Goal: Task Accomplishment & Management: Use online tool/utility

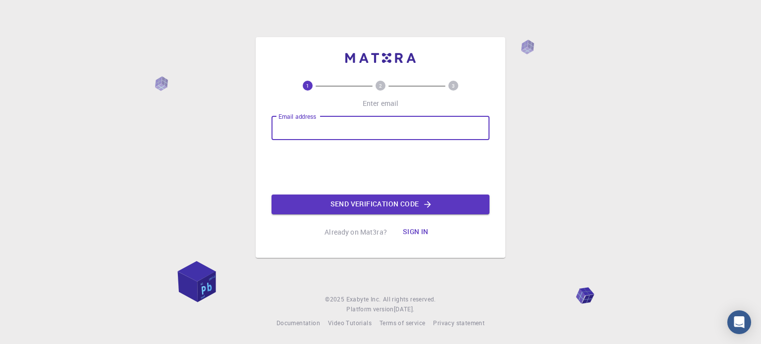
click at [355, 133] on input "Email address" at bounding box center [381, 128] width 218 height 24
type input "[EMAIL_ADDRESS][DOMAIN_NAME]"
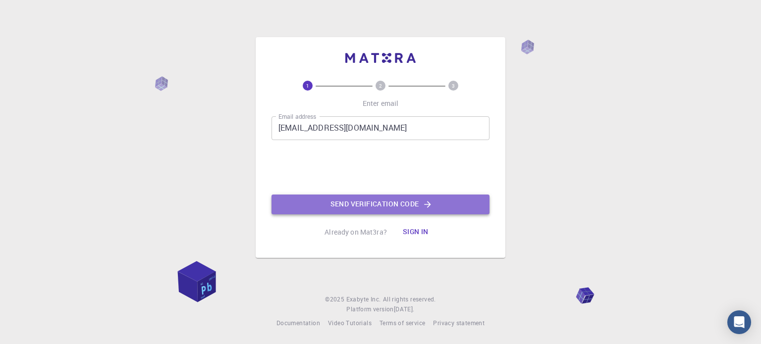
click at [368, 208] on button "Send verification code" at bounding box center [381, 205] width 218 height 20
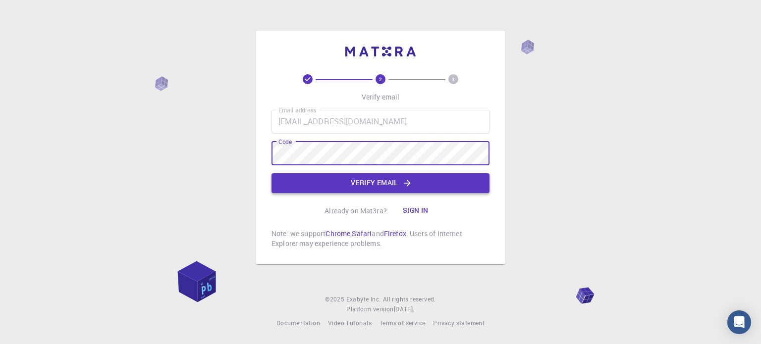
click at [377, 183] on button "Verify email" at bounding box center [381, 183] width 218 height 20
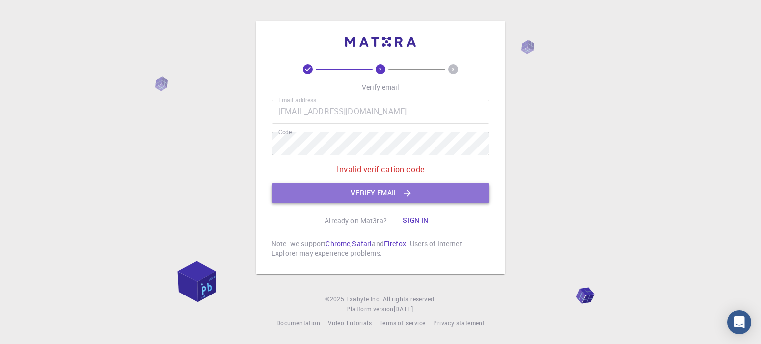
click at [373, 190] on button "Verify email" at bounding box center [381, 193] width 218 height 20
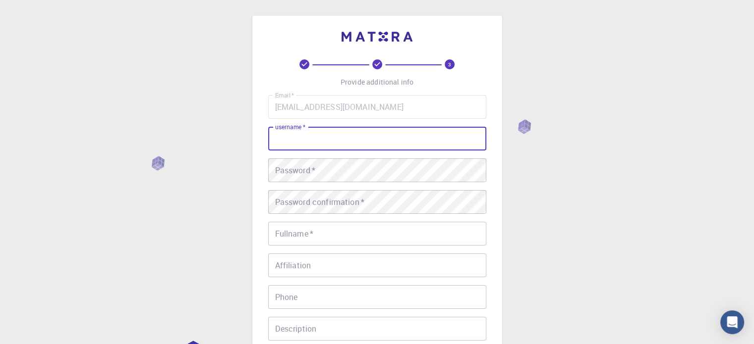
click at [388, 147] on input "username   *" at bounding box center [377, 139] width 218 height 24
type input "cigdemetu"
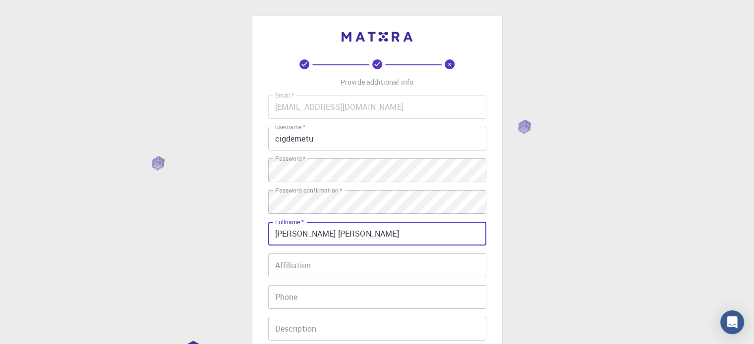
type input "[PERSON_NAME] [PERSON_NAME]"
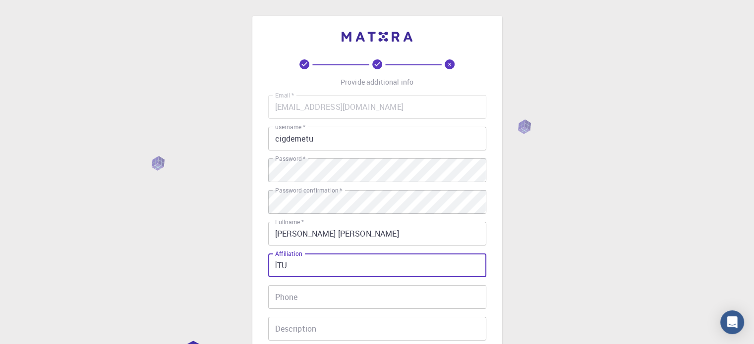
scroll to position [160, 0]
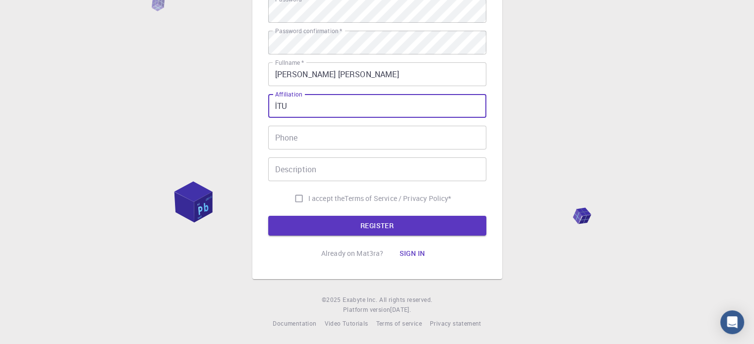
type input "İTU"
click at [297, 197] on input "I accept the Terms of Service / Privacy Policy *" at bounding box center [298, 198] width 19 height 19
checkbox input "true"
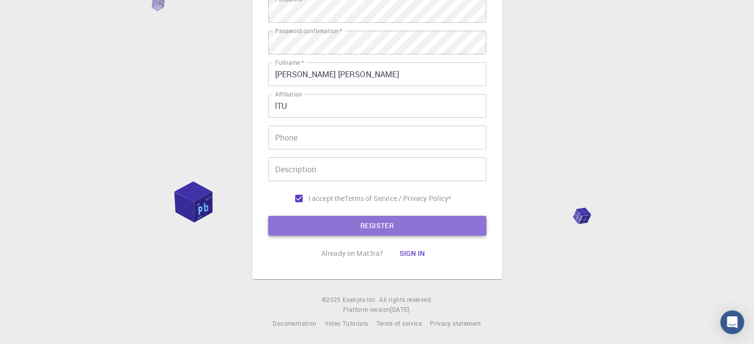
click at [351, 225] on button "REGISTER" at bounding box center [377, 226] width 218 height 20
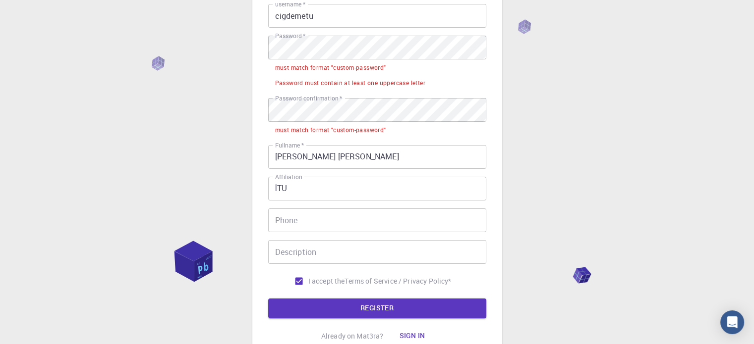
scroll to position [123, 0]
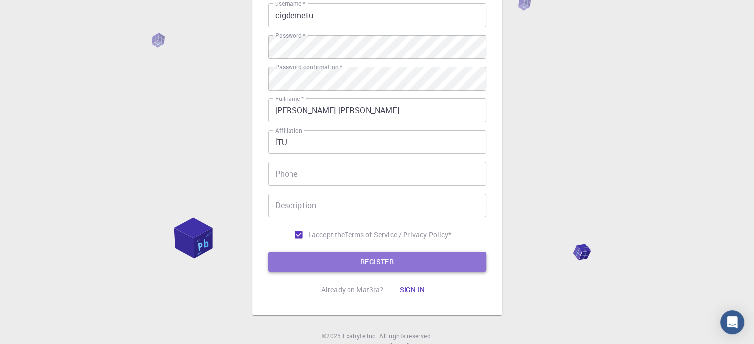
click at [414, 264] on button "REGISTER" at bounding box center [377, 262] width 218 height 20
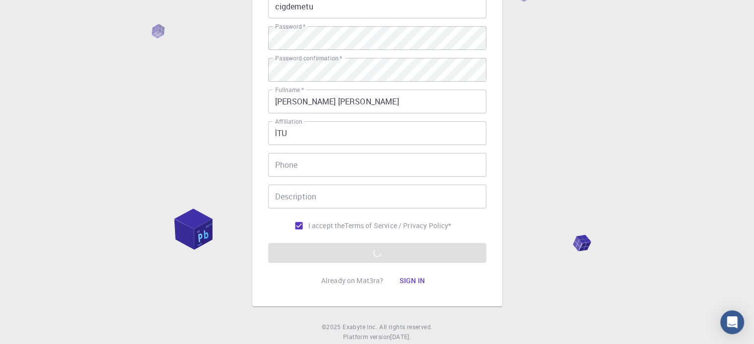
scroll to position [133, 0]
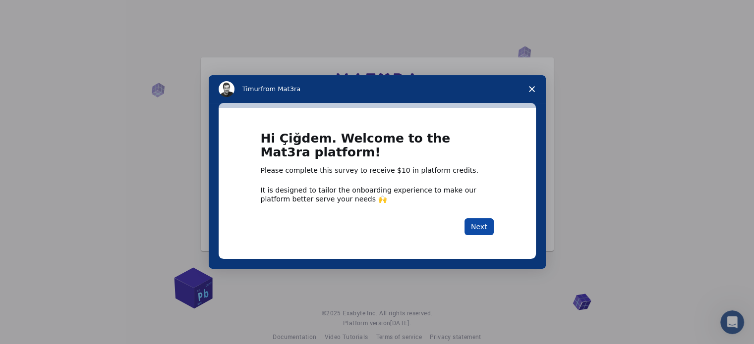
click at [483, 228] on button "Next" at bounding box center [478, 227] width 29 height 17
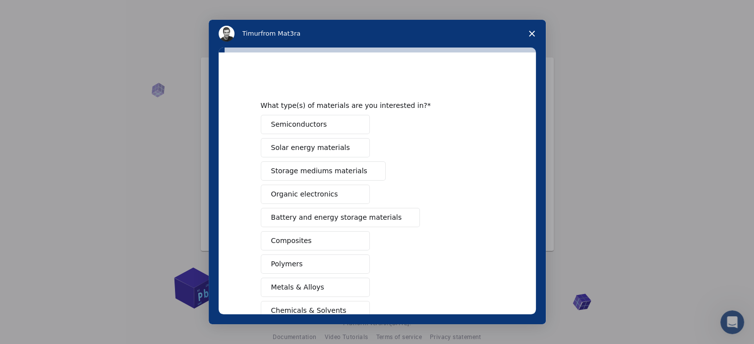
click at [483, 228] on div "Semiconductors Solar energy materials Storage mediums materials Organic electro…" at bounding box center [377, 253] width 233 height 276
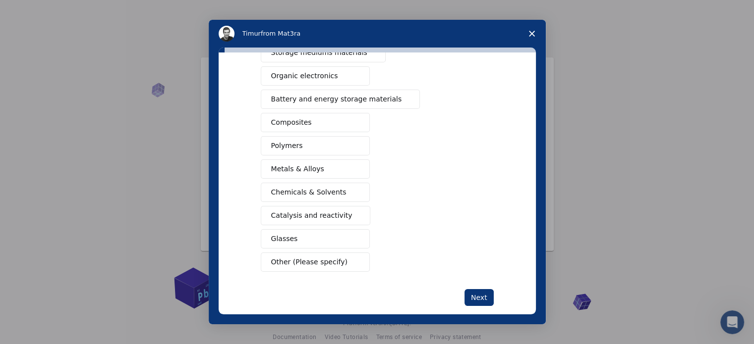
scroll to position [121, 0]
click at [537, 30] on span "Close survey" at bounding box center [532, 34] width 28 height 28
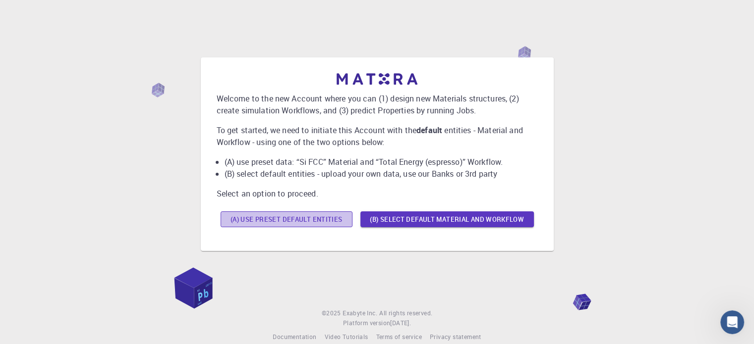
click at [305, 218] on button "(A) Use preset default entities" at bounding box center [287, 220] width 132 height 16
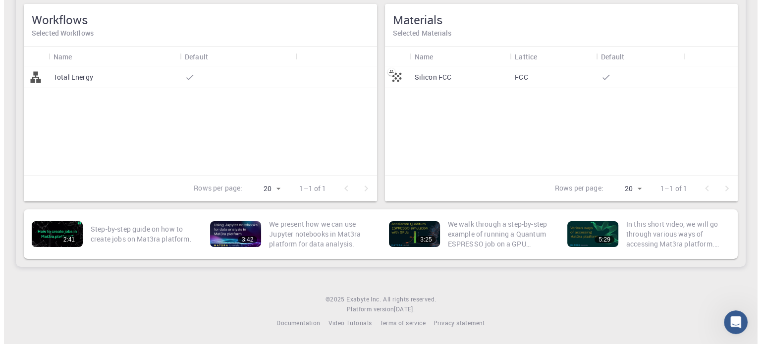
scroll to position [0, 0]
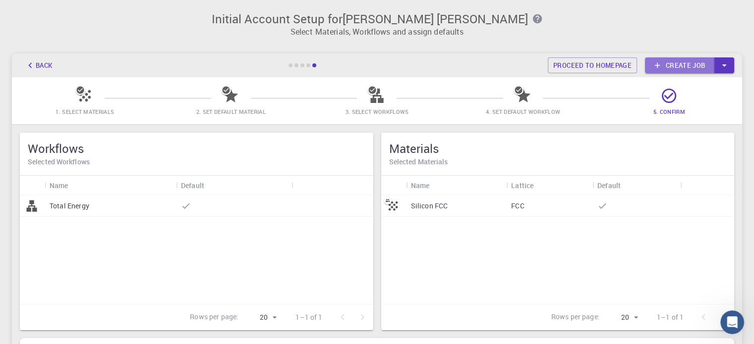
click at [684, 63] on link "Create job" at bounding box center [679, 65] width 69 height 16
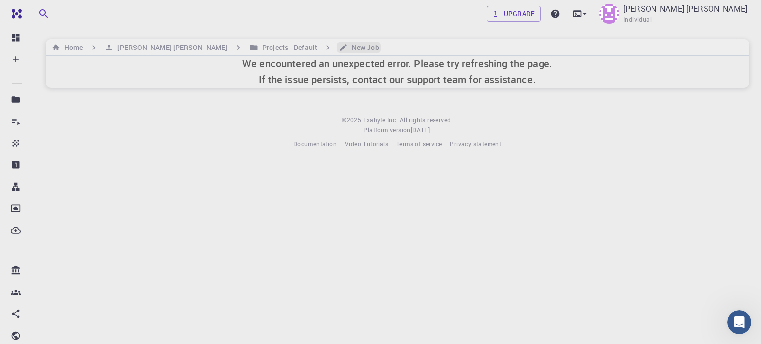
click at [348, 48] on h6 "New Job" at bounding box center [363, 47] width 31 height 11
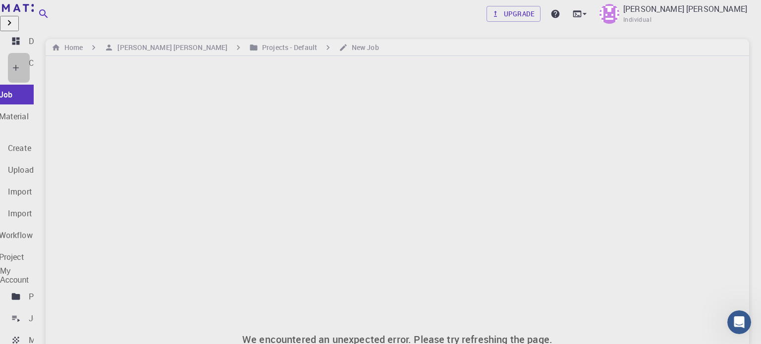
click at [38, 65] on p "Create" at bounding box center [40, 63] width 23 height 12
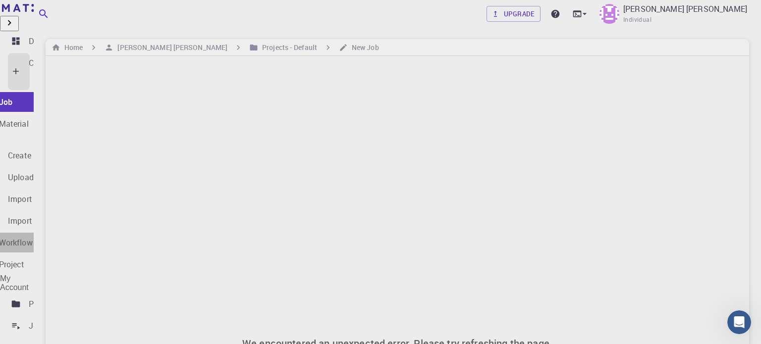
click at [33, 237] on p "New Workflow" at bounding box center [7, 243] width 52 height 12
